Goal: Task Accomplishment & Management: Use online tool/utility

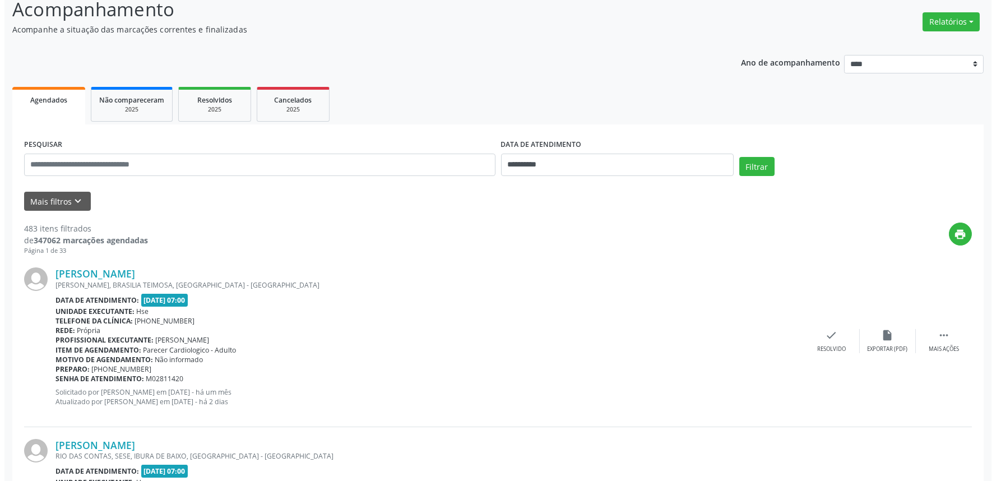
scroll to position [62, 0]
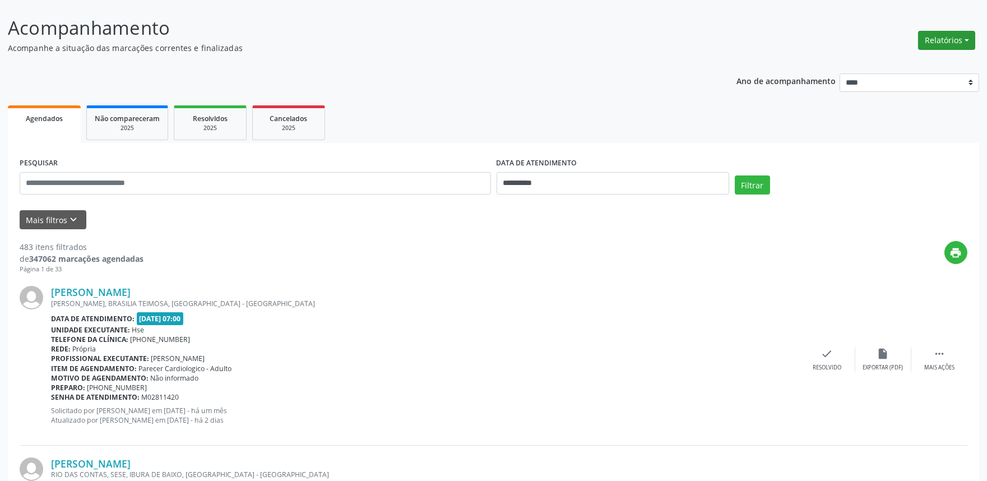
click at [939, 39] on button "Relatórios" at bounding box center [946, 40] width 57 height 19
click at [884, 58] on link "Agendamentos" at bounding box center [915, 64] width 121 height 16
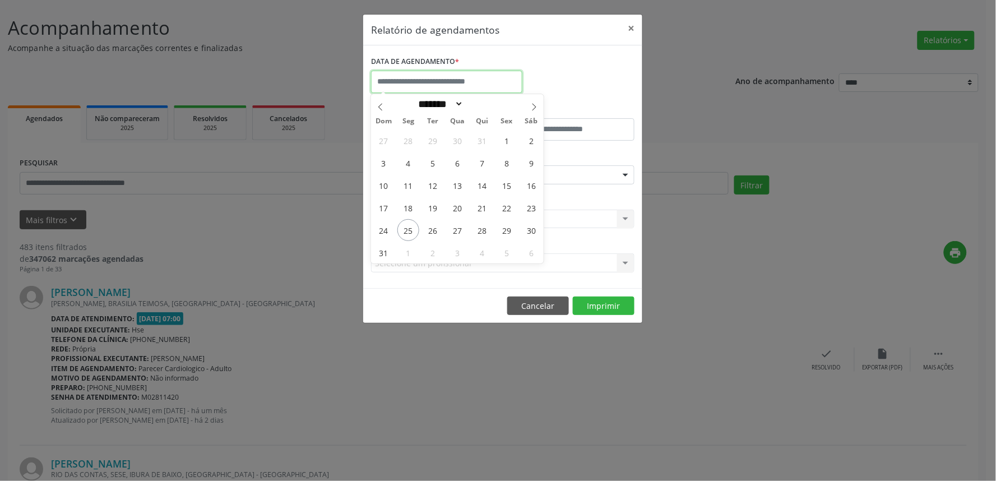
click at [451, 82] on input "text" at bounding box center [446, 82] width 151 height 22
click at [412, 232] on span "25" at bounding box center [408, 230] width 22 height 22
type input "**********"
click at [412, 232] on span "25" at bounding box center [408, 230] width 22 height 22
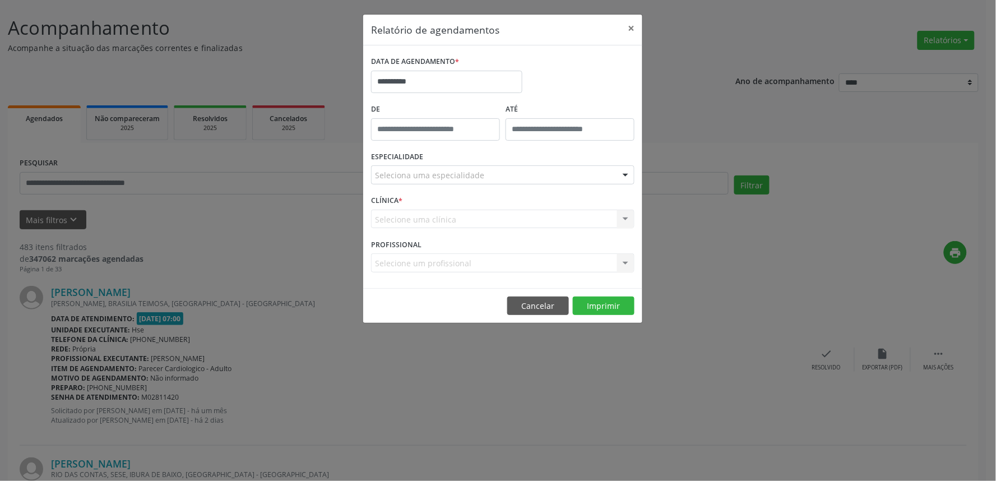
click at [481, 180] on div "Seleciona uma especialidade" at bounding box center [502, 174] width 263 height 19
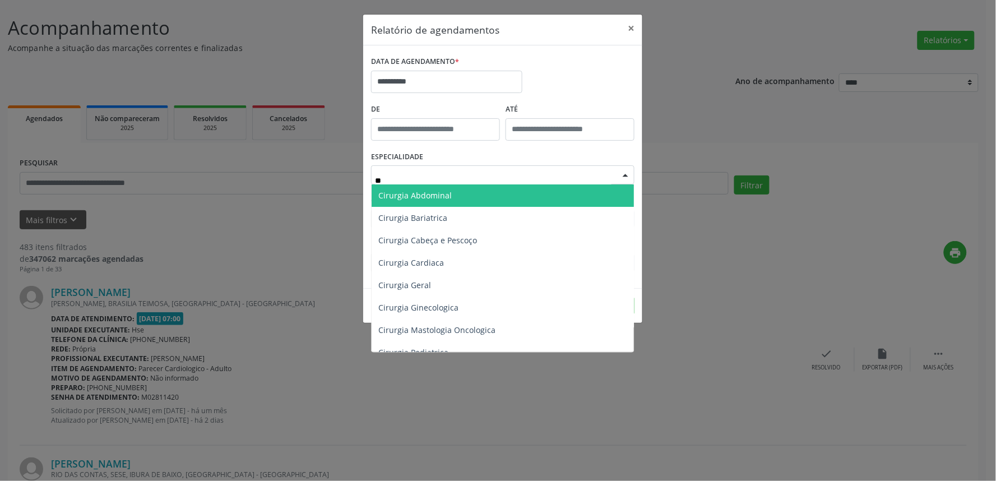
type input "***"
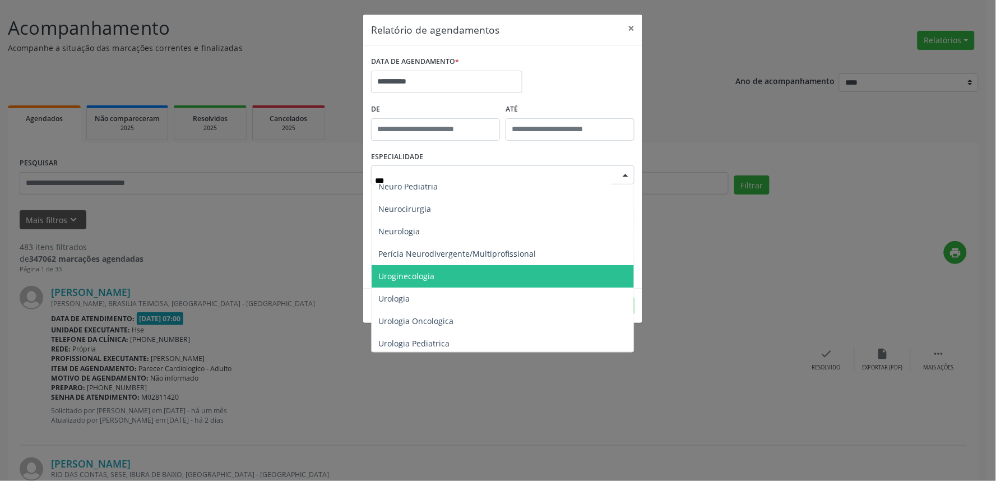
scroll to position [12, 0]
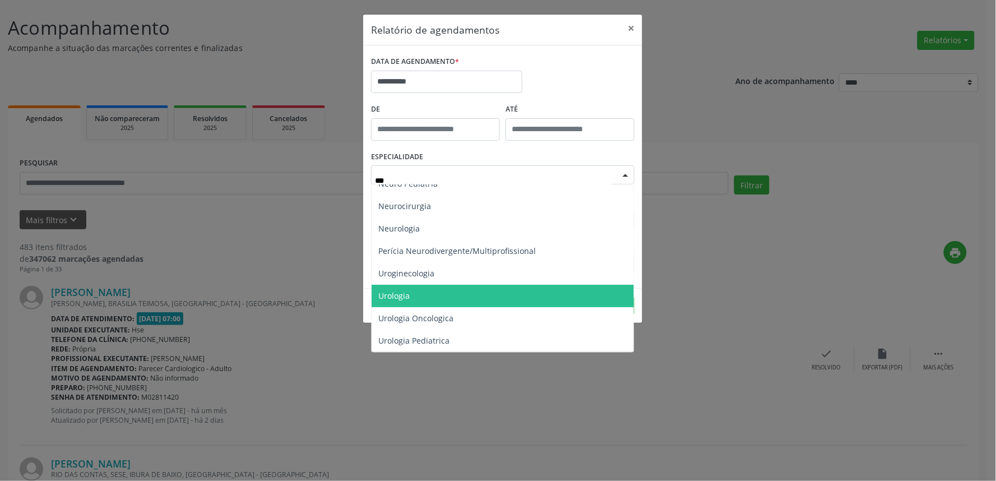
click at [445, 295] on span "Urologia" at bounding box center [503, 296] width 262 height 22
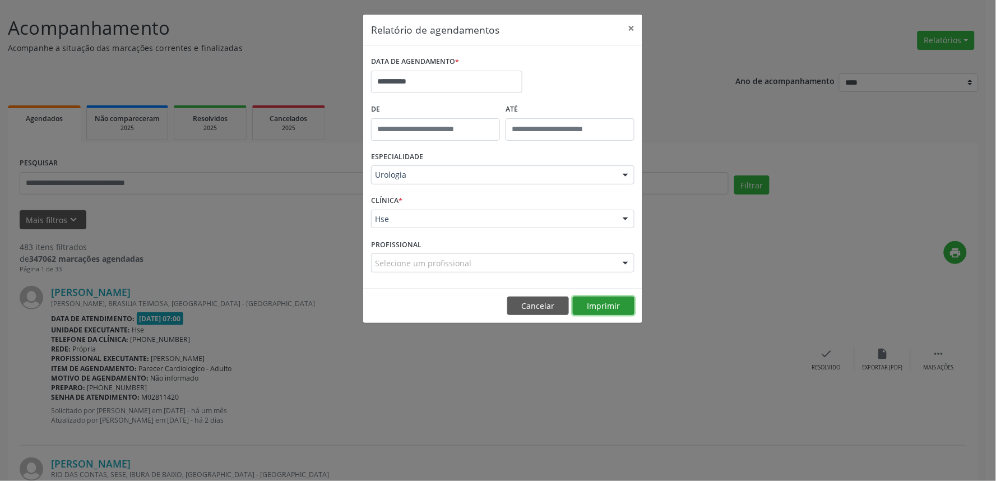
click at [626, 303] on button "Imprimir" at bounding box center [604, 306] width 62 height 19
click at [599, 309] on button "Imprimir" at bounding box center [604, 306] width 62 height 19
drag, startPoint x: 747, startPoint y: 267, endPoint x: 750, endPoint y: 254, distance: 12.8
click at [748, 261] on div "**********" at bounding box center [498, 240] width 996 height 481
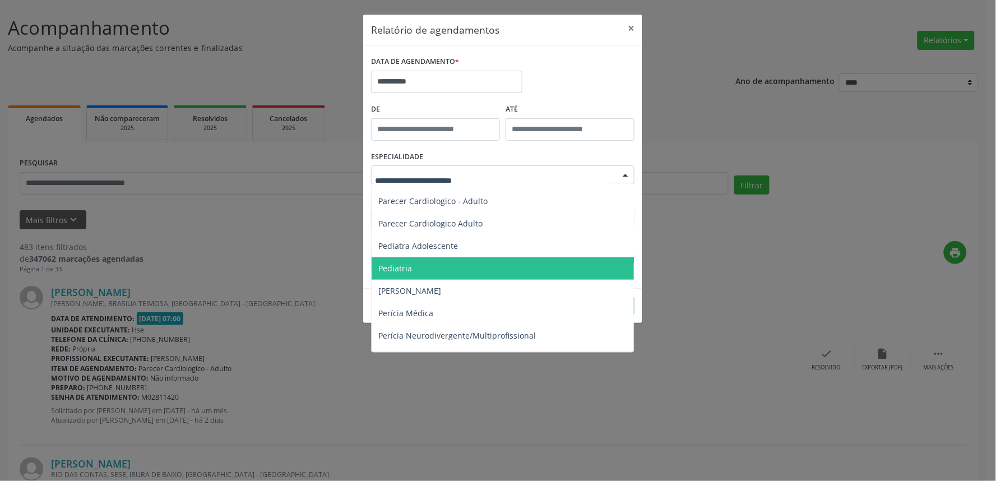
scroll to position [1693, 0]
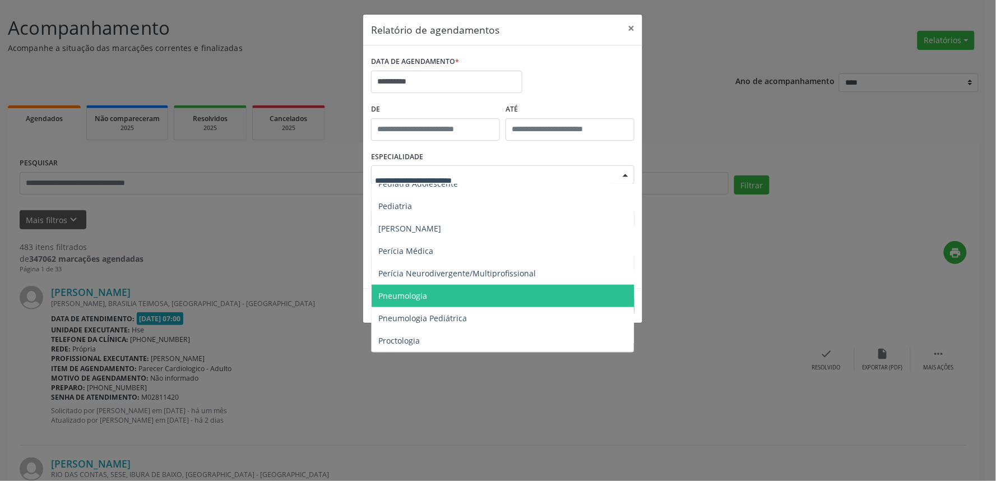
click at [430, 291] on span "Pneumologia" at bounding box center [504, 296] width 264 height 22
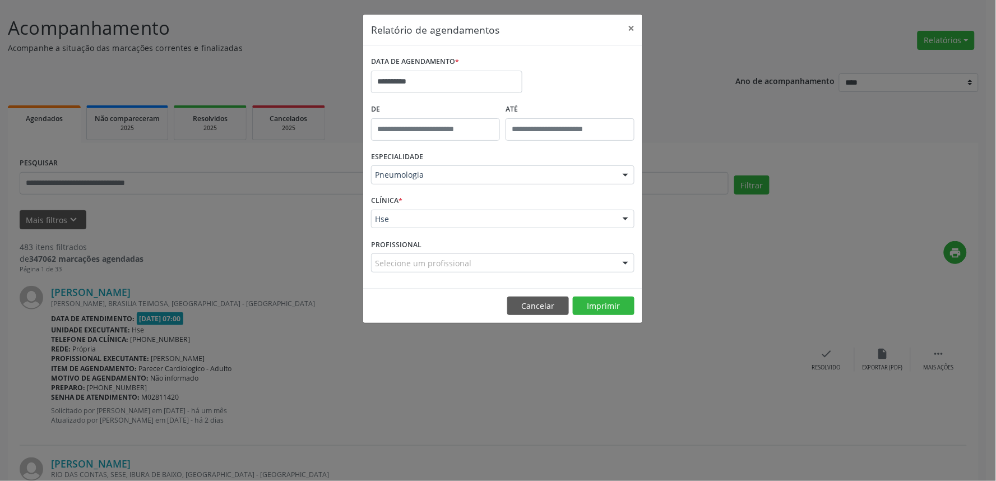
click at [662, 318] on div "**********" at bounding box center [498, 240] width 996 height 481
click at [624, 306] on button "Imprimir" at bounding box center [604, 306] width 62 height 19
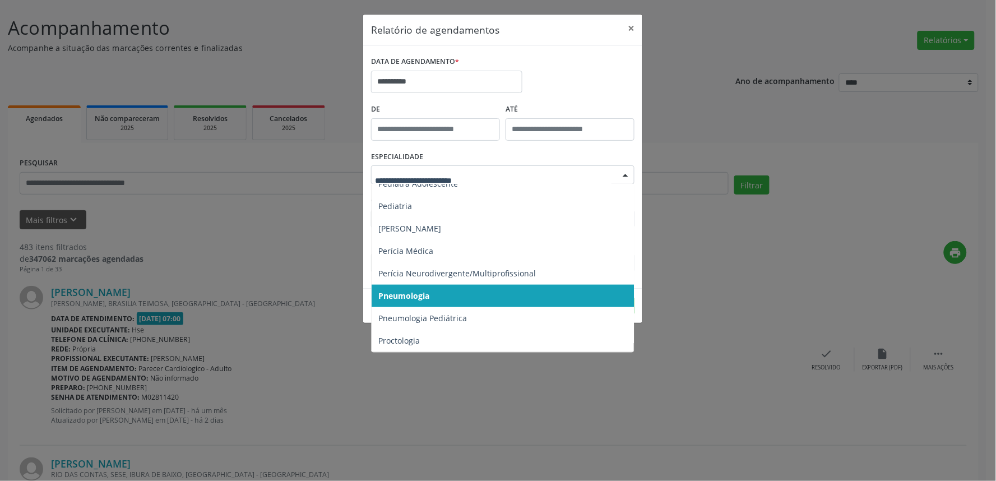
drag, startPoint x: 396, startPoint y: 175, endPoint x: 404, endPoint y: 185, distance: 12.7
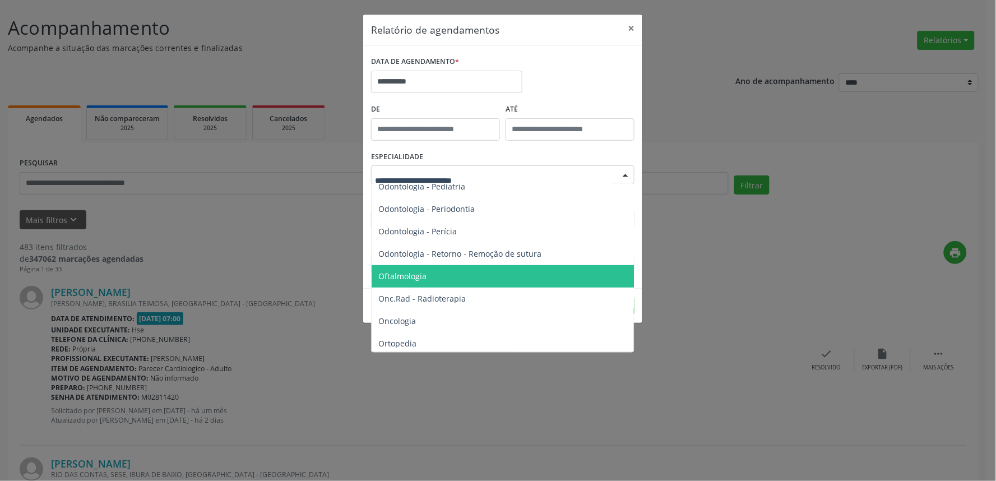
scroll to position [0, 0]
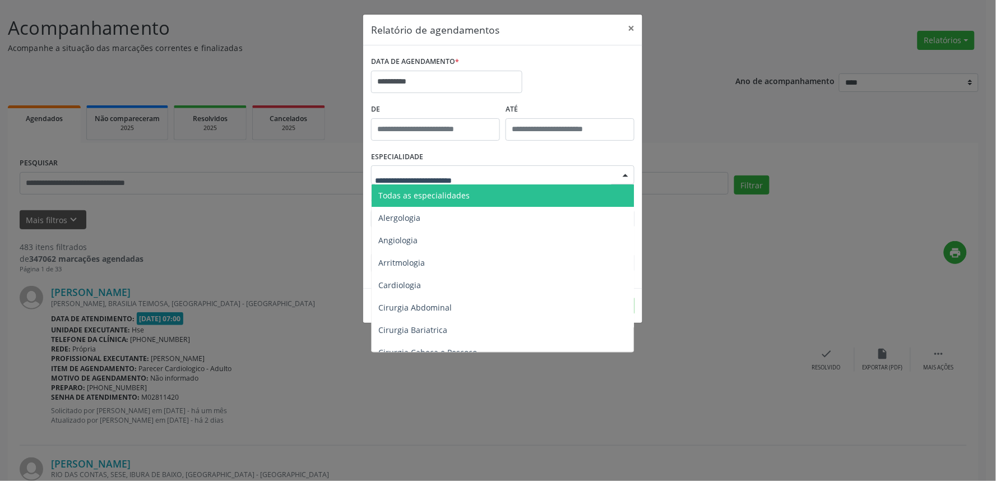
click at [451, 197] on span "Todas as especialidades" at bounding box center [423, 195] width 91 height 11
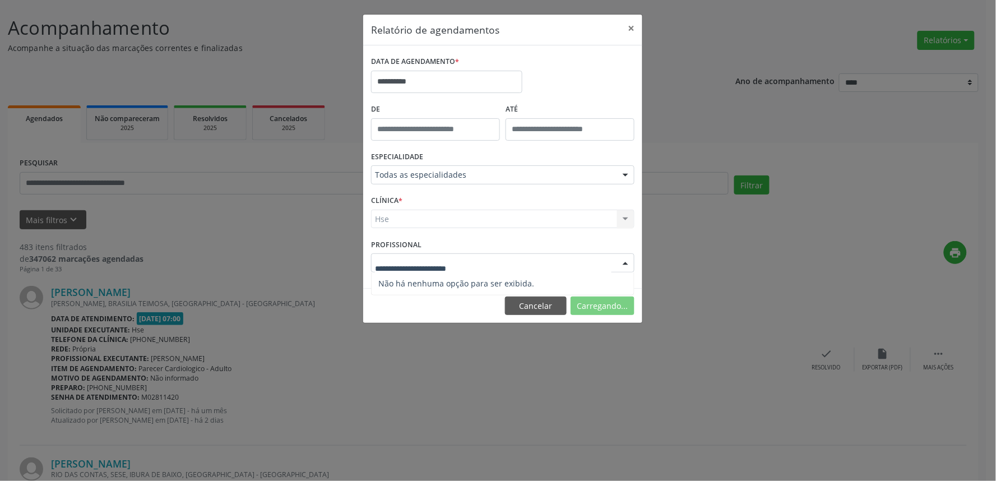
click at [406, 225] on div "Hse Hse Nenhum resultado encontrado para: " " Não há nenhuma opção para ser exi…" at bounding box center [502, 219] width 263 height 19
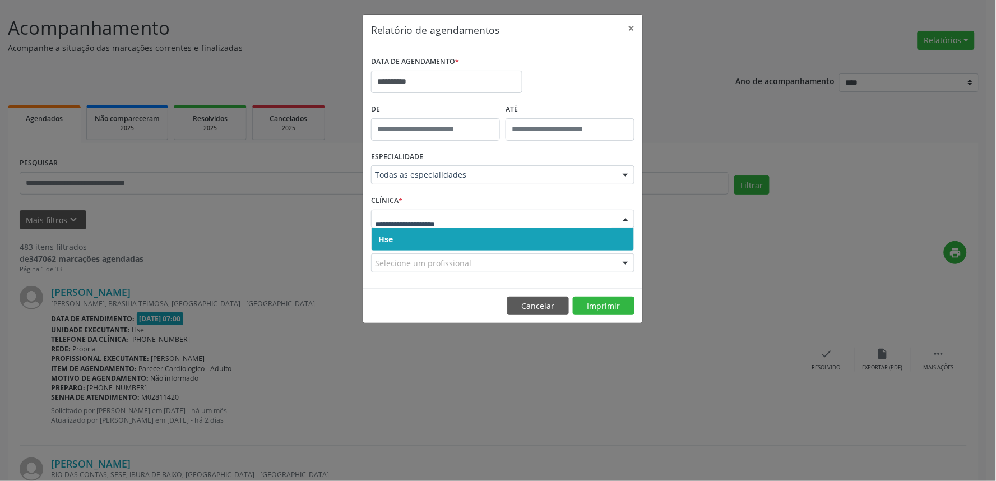
click at [433, 239] on span "Hse" at bounding box center [503, 239] width 262 height 22
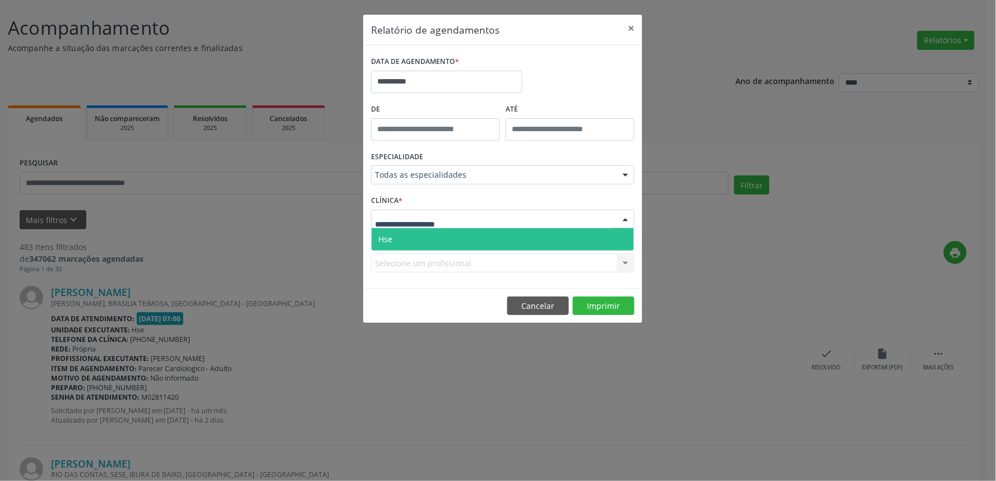
click at [442, 240] on span "Hse" at bounding box center [503, 239] width 262 height 22
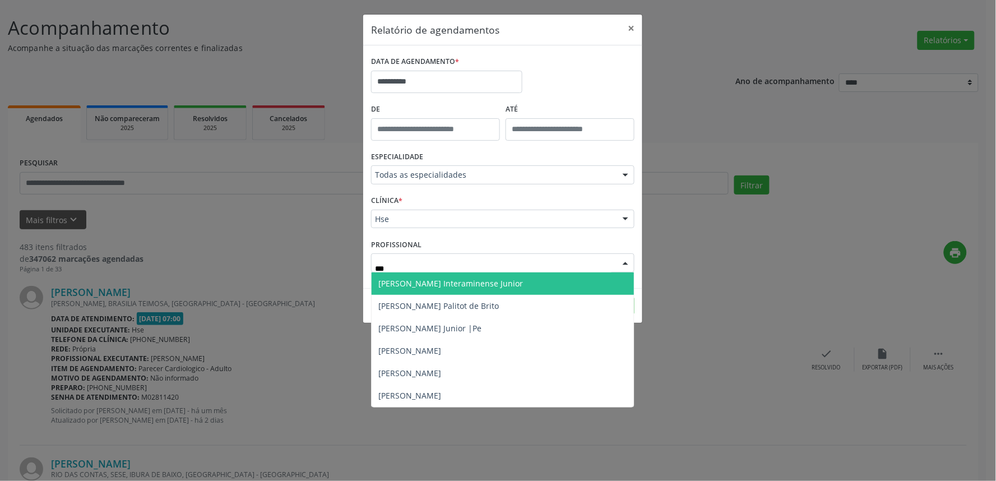
type input "****"
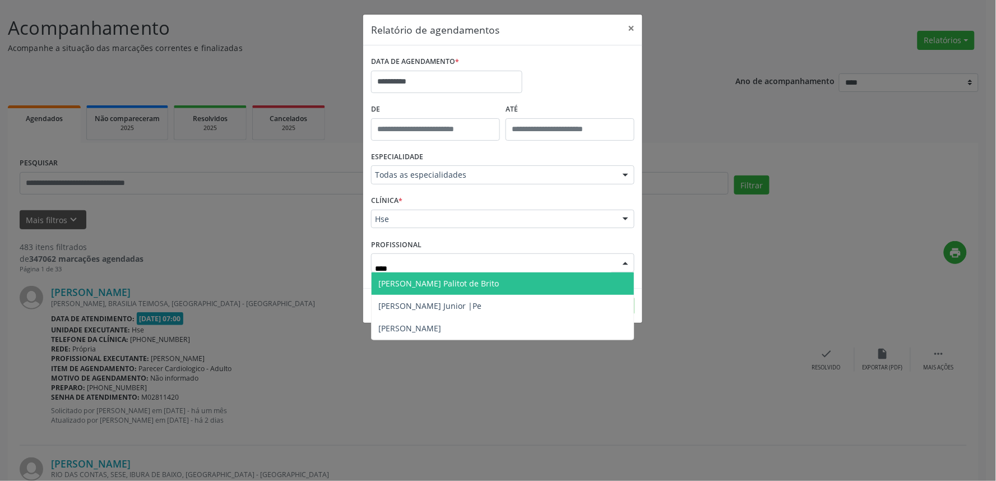
drag, startPoint x: 415, startPoint y: 283, endPoint x: 537, endPoint y: 290, distance: 121.9
click at [419, 279] on span "[PERSON_NAME] Palitot de Brito" at bounding box center [438, 283] width 121 height 11
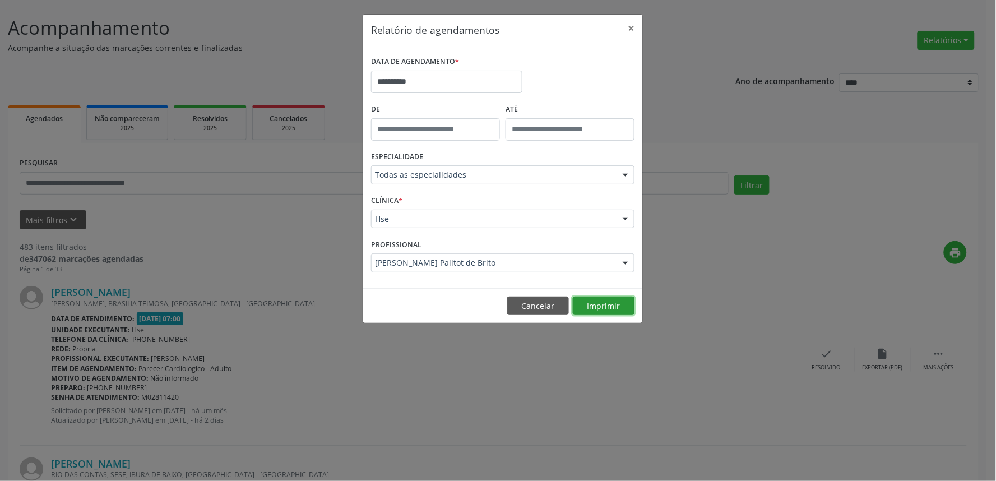
click at [595, 307] on button "Imprimir" at bounding box center [604, 306] width 62 height 19
